Goal: Find specific page/section: Find specific page/section

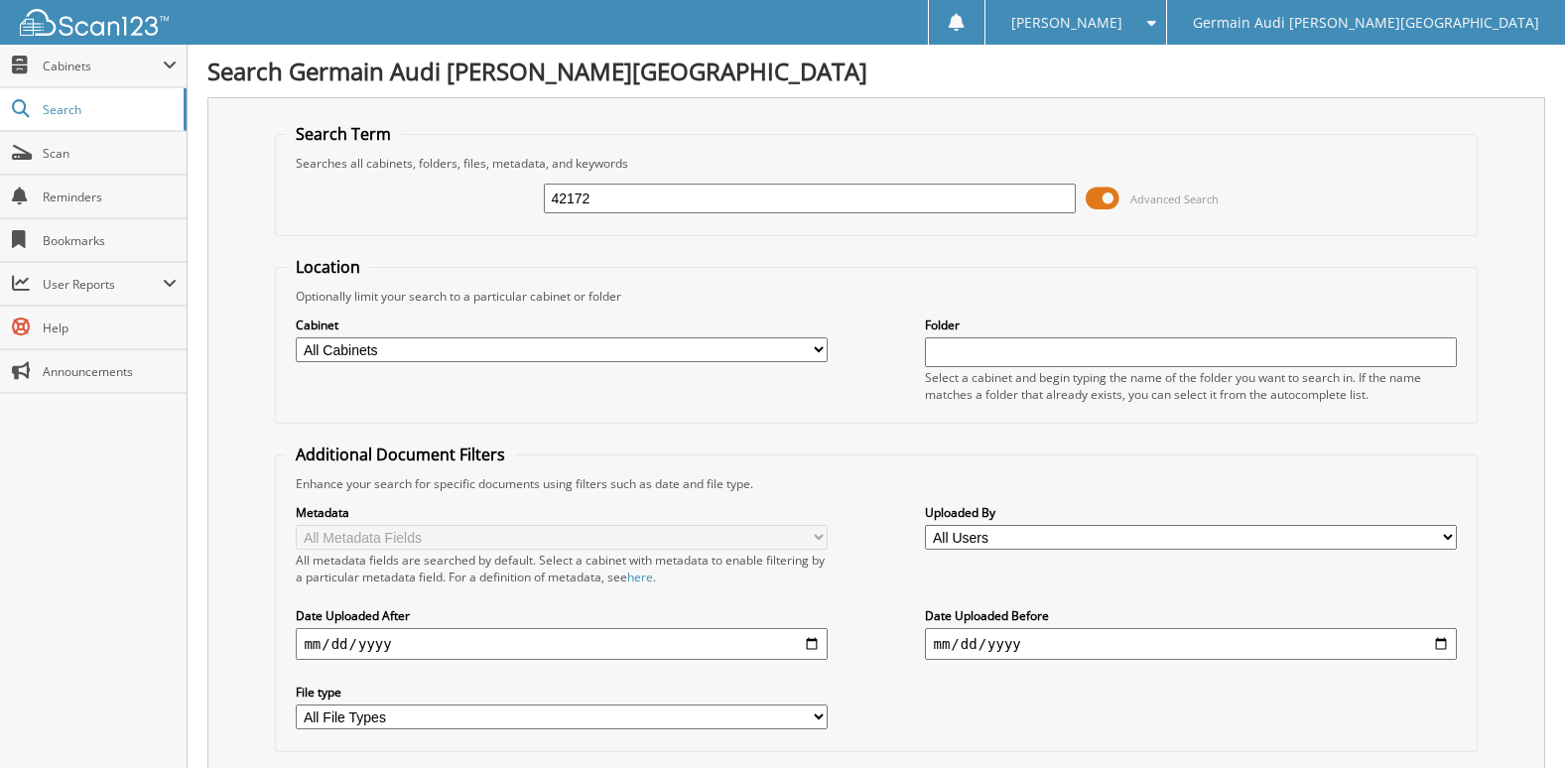
type input "42172"
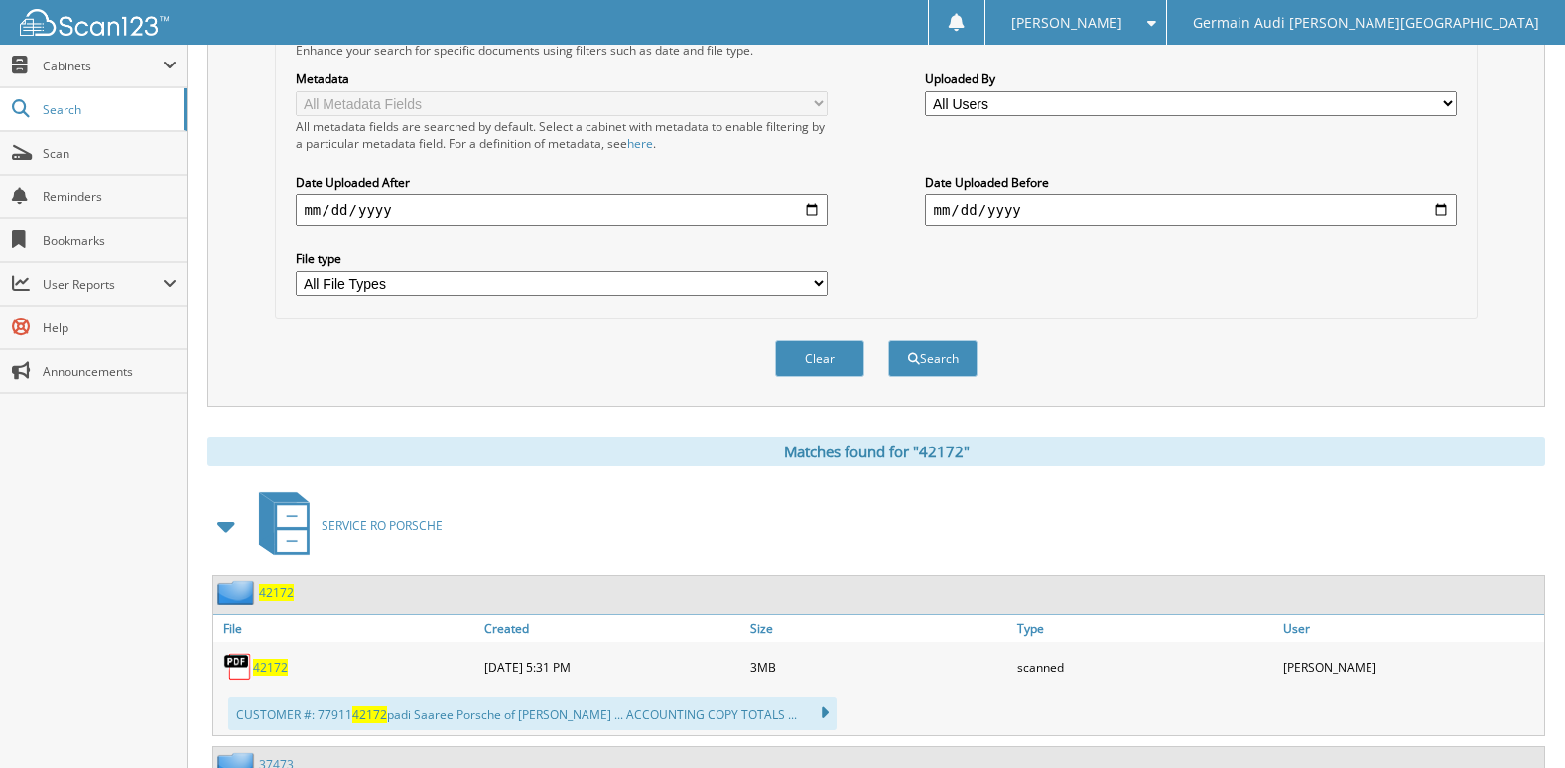
scroll to position [695, 0]
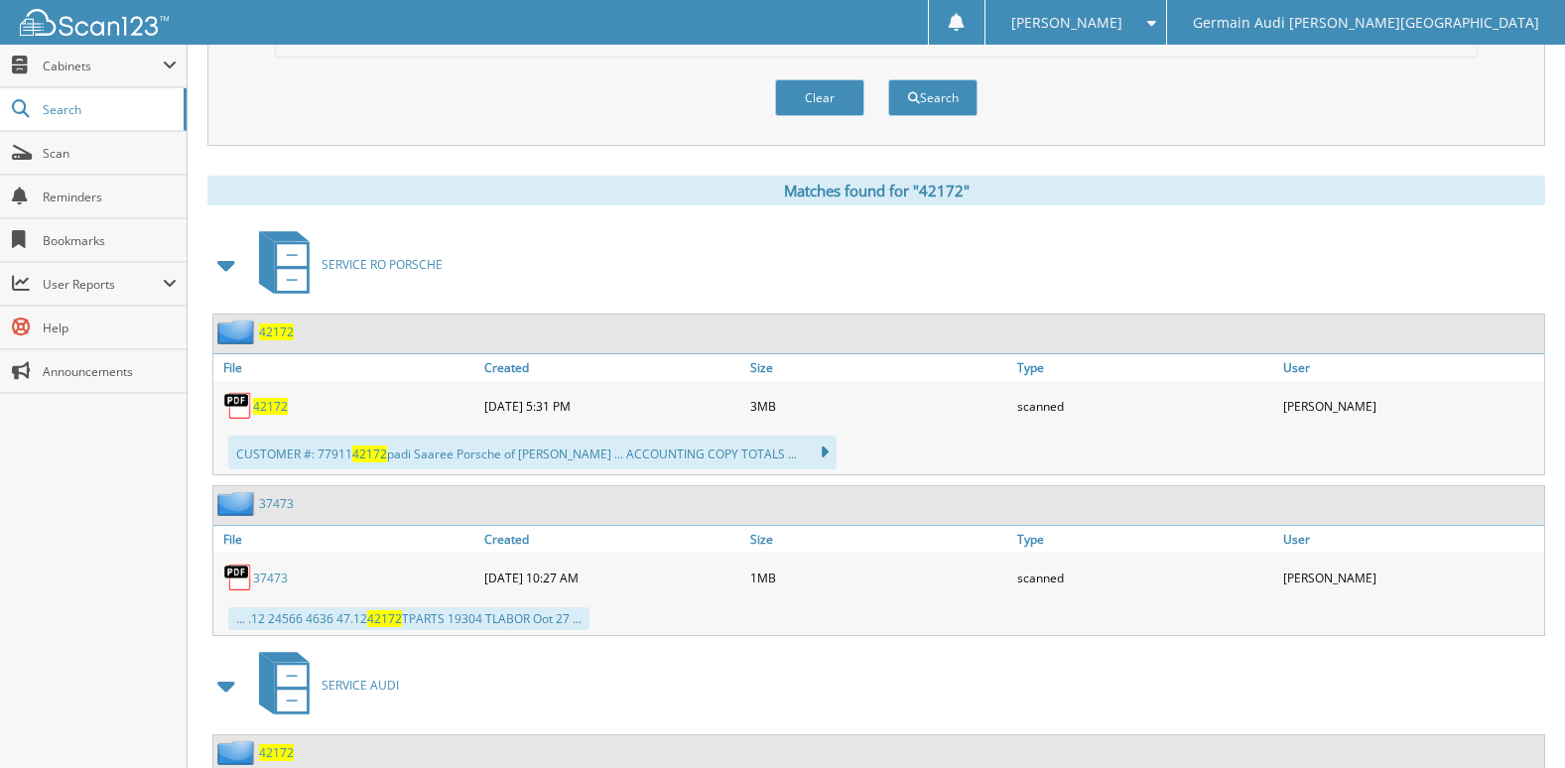
click at [217, 266] on span at bounding box center [227, 265] width 28 height 36
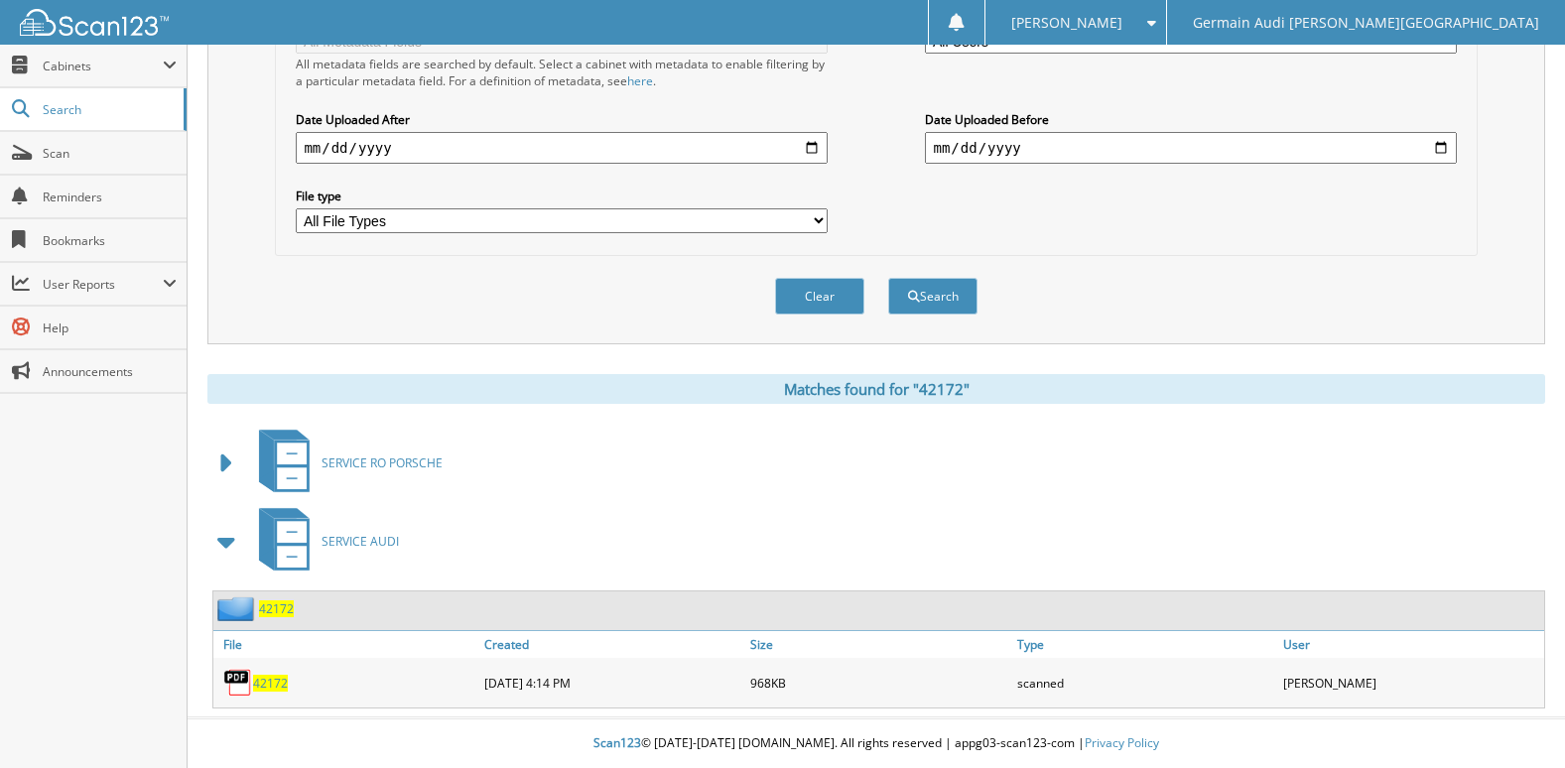
click at [272, 691] on span "42172" at bounding box center [270, 683] width 35 height 17
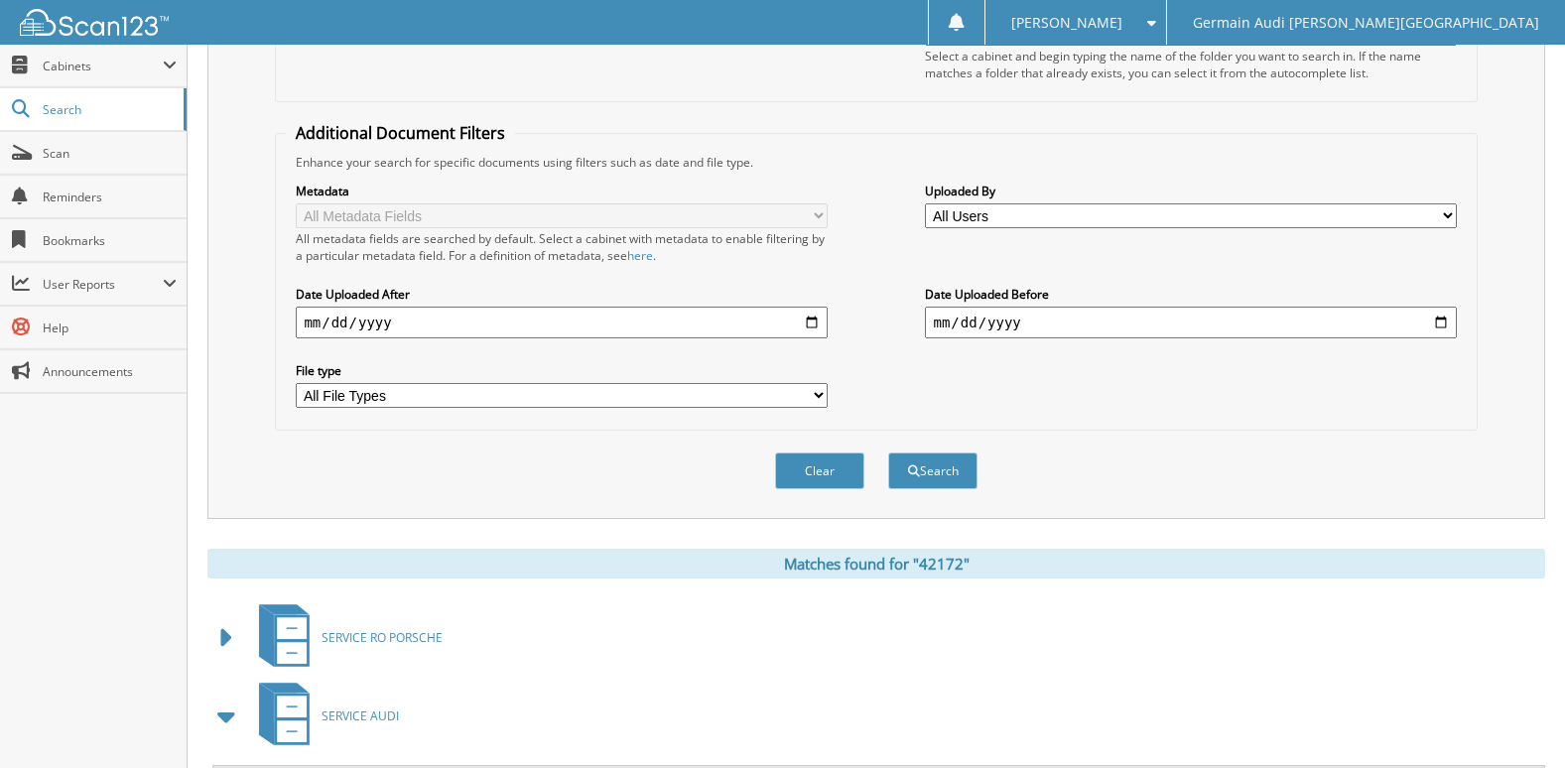
scroll to position [0, 0]
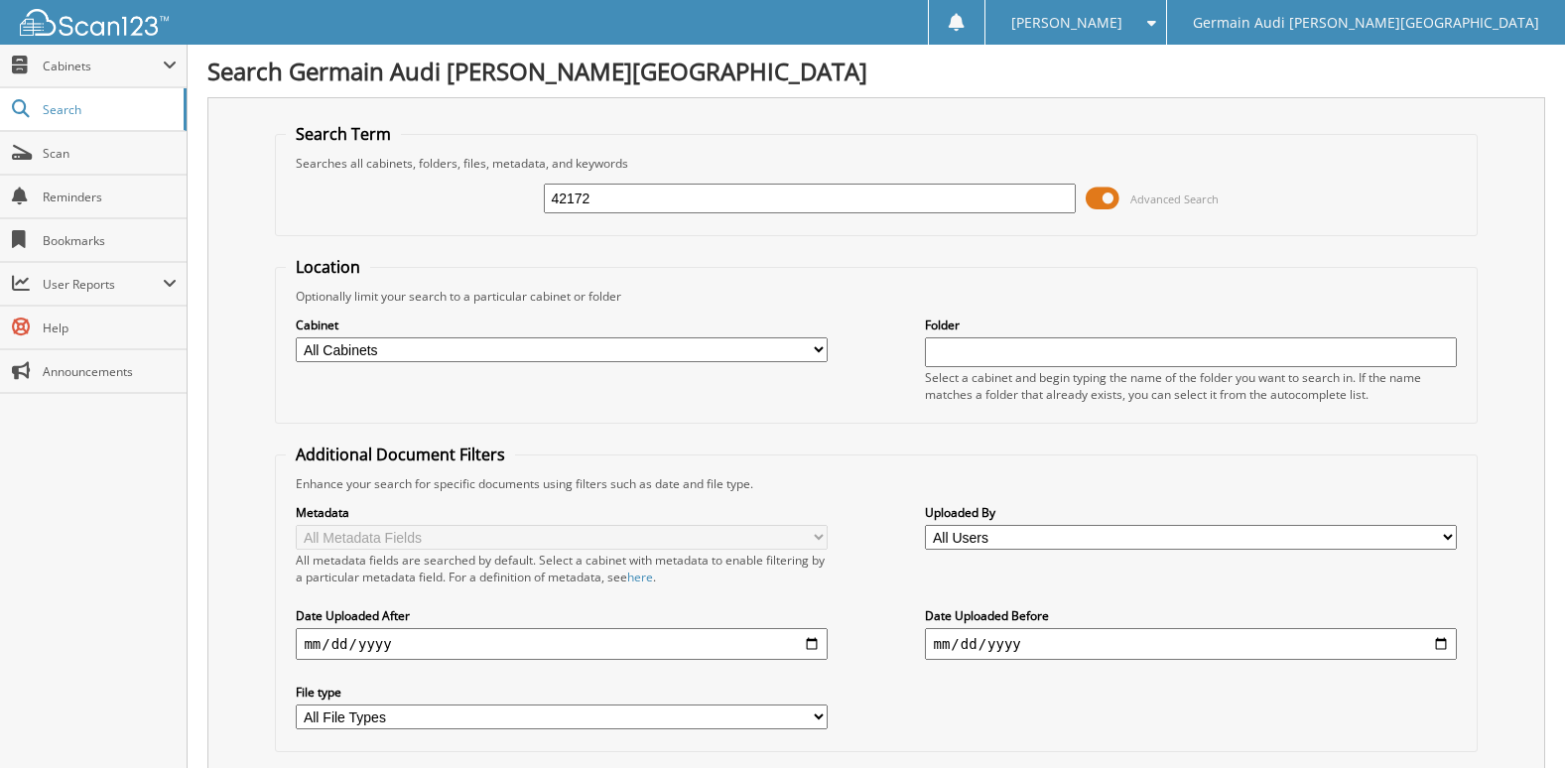
click at [624, 193] on input "42172" at bounding box center [809, 199] width 531 height 30
type input "42411"
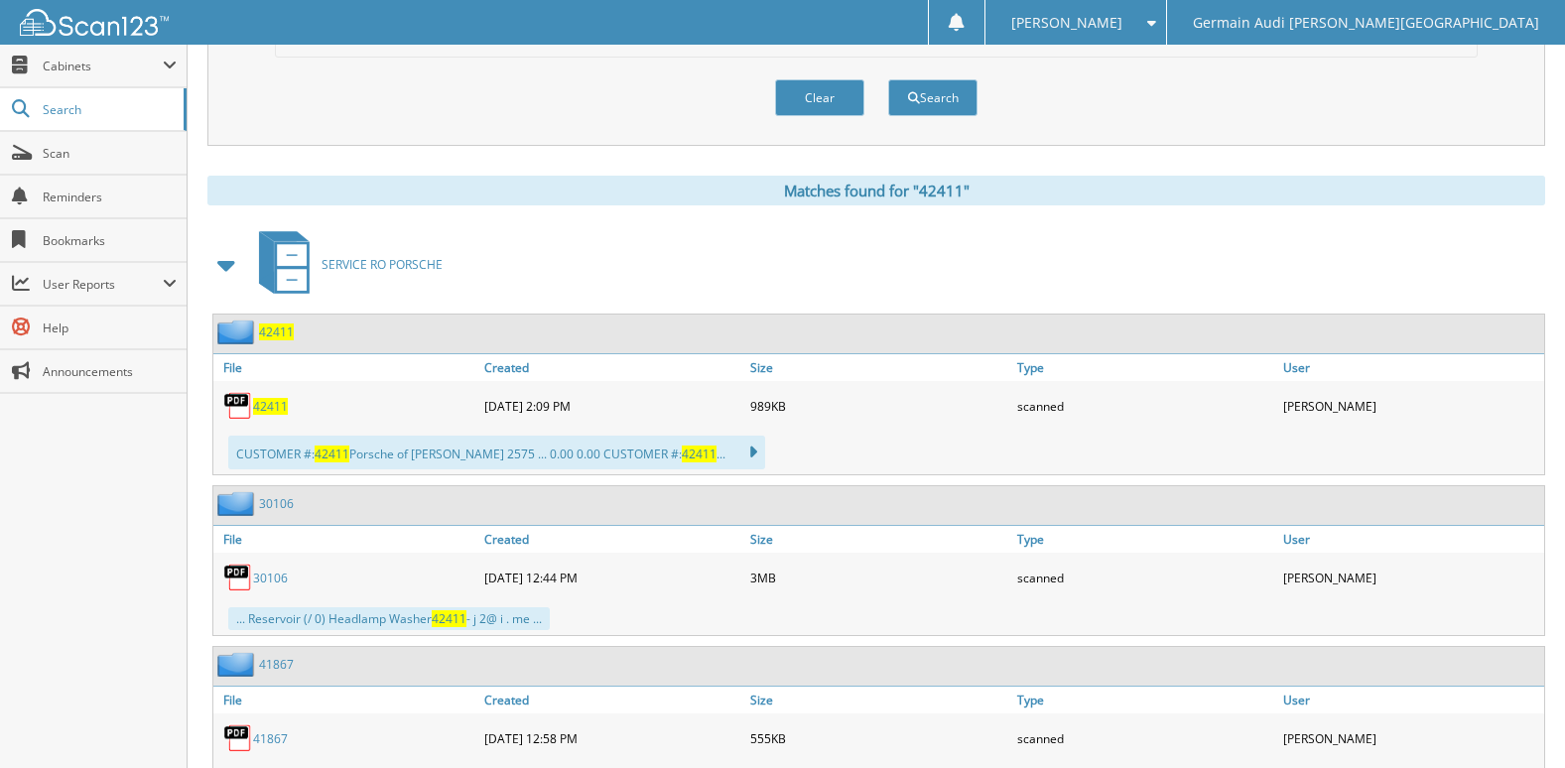
click at [231, 274] on span at bounding box center [227, 265] width 28 height 36
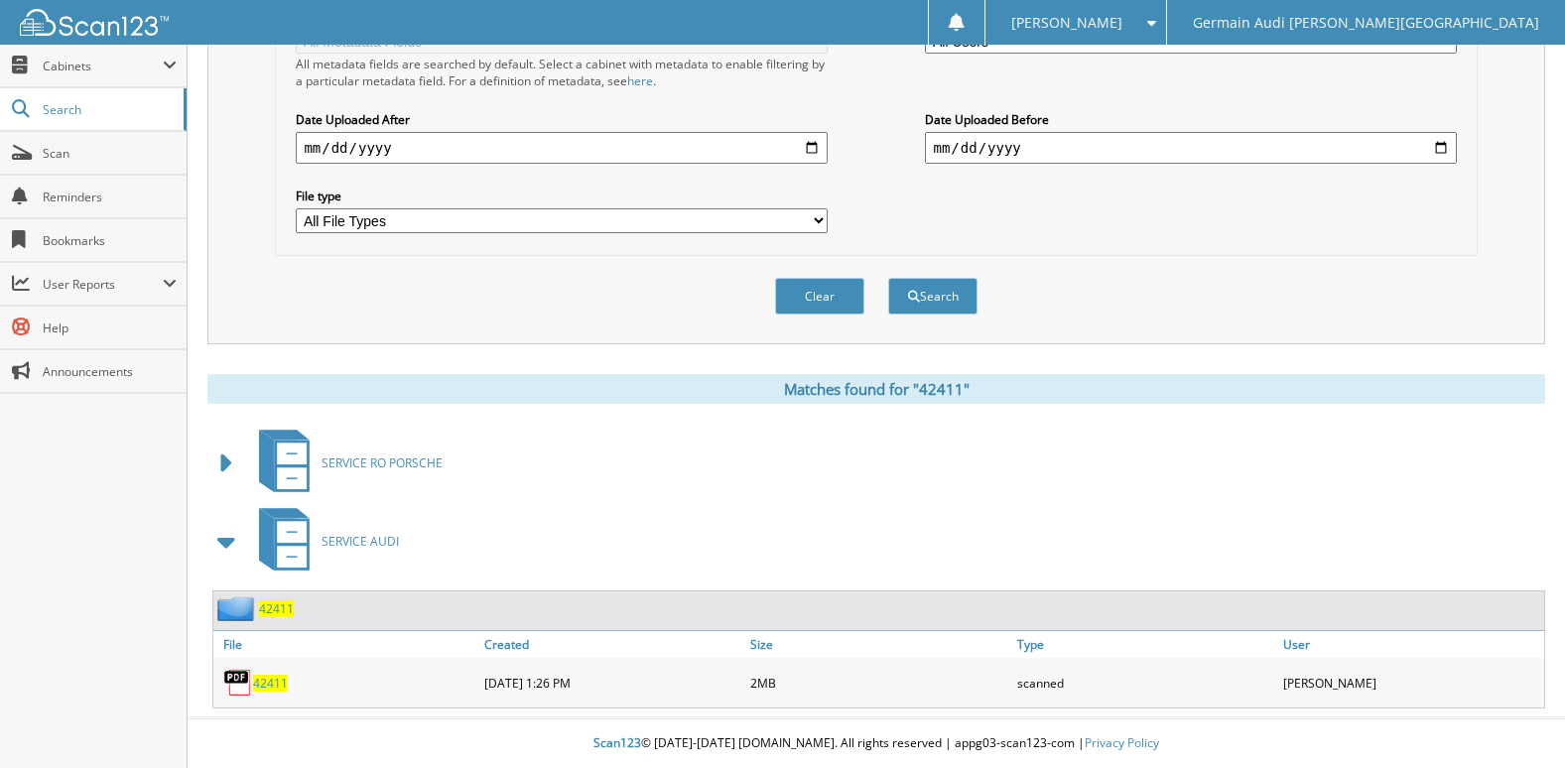
click at [279, 678] on span "42411" at bounding box center [270, 683] width 35 height 17
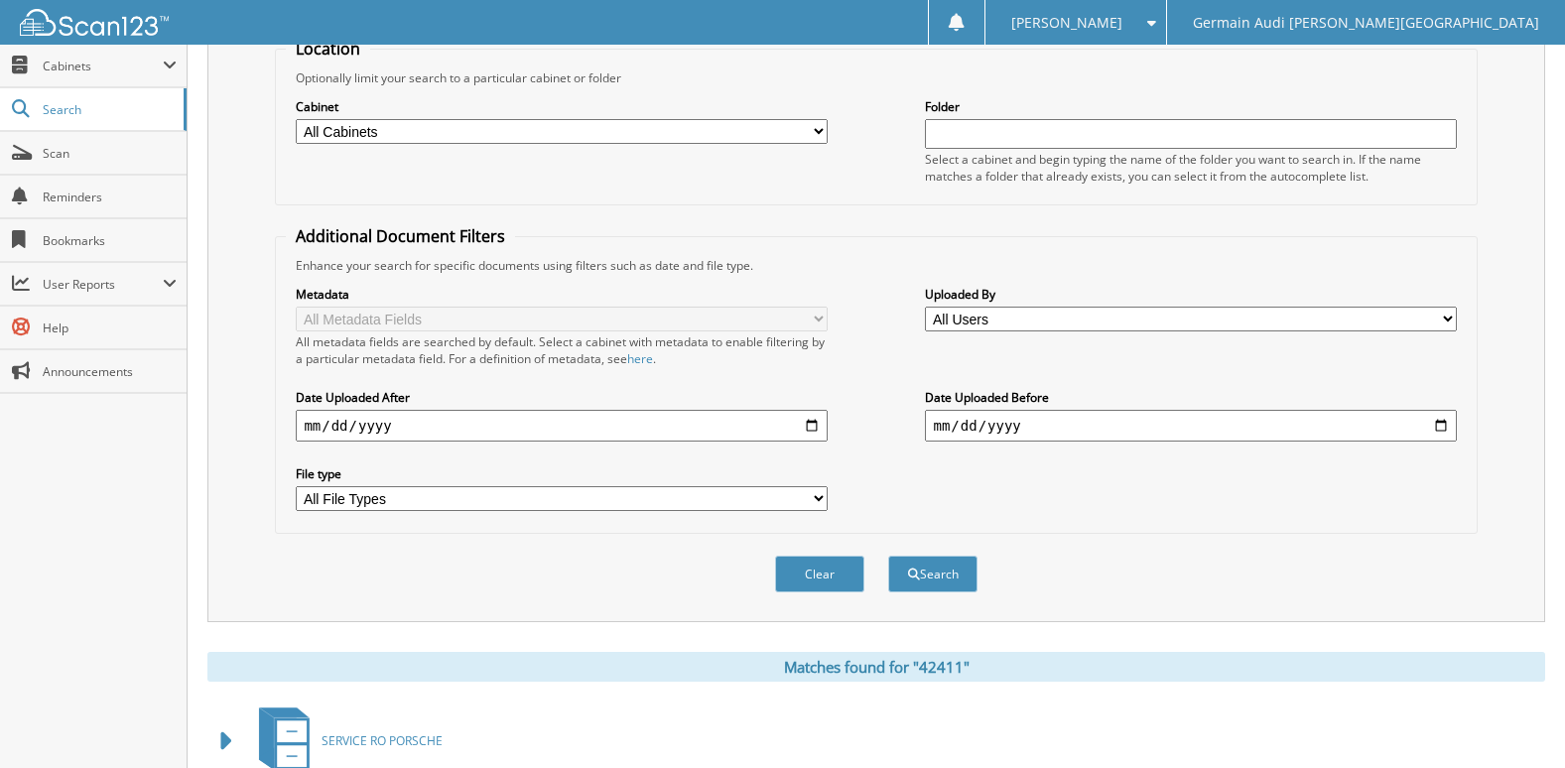
scroll to position [0, 0]
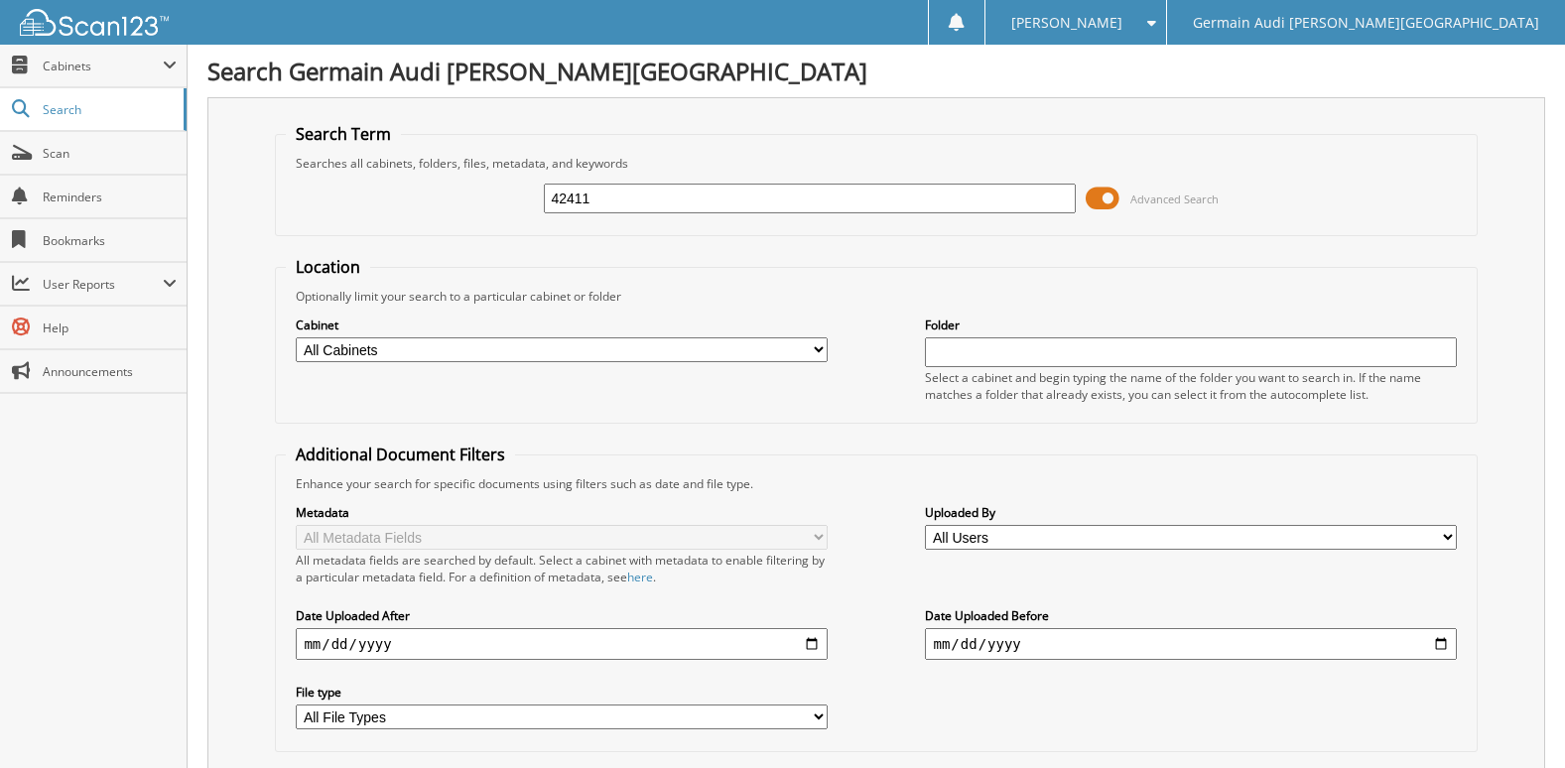
click at [692, 196] on input "42411" at bounding box center [809, 199] width 531 height 30
type input "42172"
click at [109, 163] on link "Scan" at bounding box center [93, 153] width 187 height 43
